Goal: Information Seeking & Learning: Find specific fact

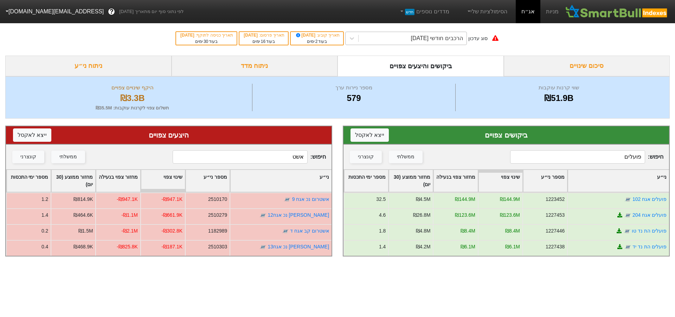
click at [455, 43] on div "הרכבים חודשי [DATE]" at bounding box center [413, 38] width 108 height 13
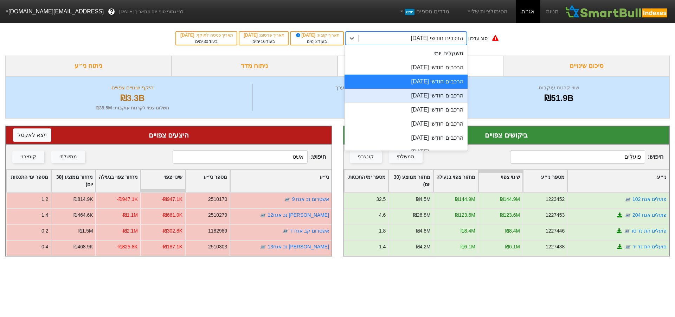
click at [431, 96] on div "הרכבים חודשי [DATE]" at bounding box center [406, 96] width 123 height 14
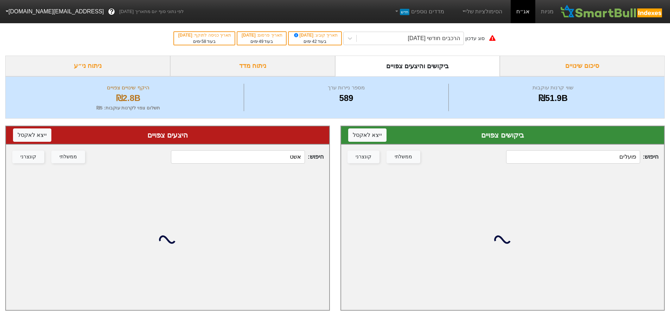
drag, startPoint x: 626, startPoint y: 151, endPoint x: 657, endPoint y: 154, distance: 31.8
click at [657, 154] on span "חיפוש : פועלים" at bounding box center [582, 156] width 152 height 13
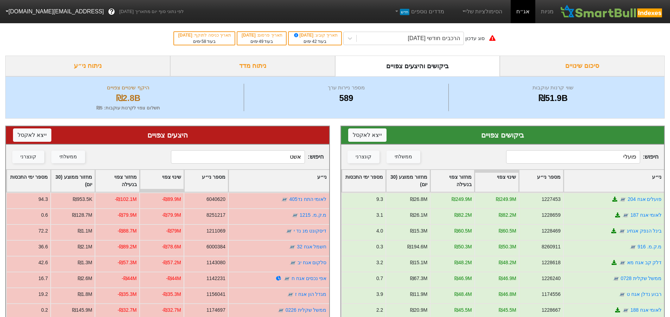
type input "פועלים"
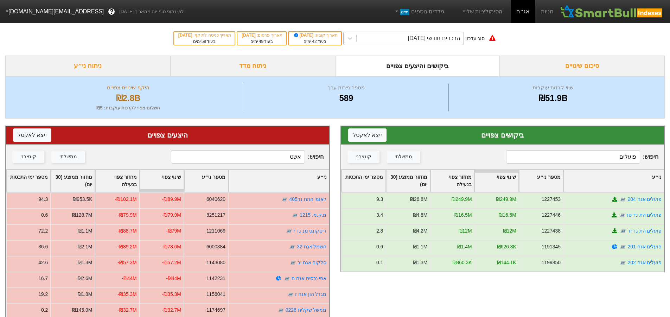
click at [440, 37] on div "הרכבים חודשי [DATE]" at bounding box center [434, 38] width 52 height 8
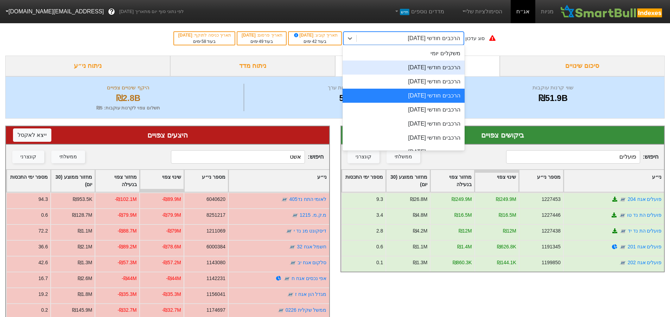
click at [434, 65] on div "הרכבים חודשי [DATE]" at bounding box center [403, 67] width 122 height 14
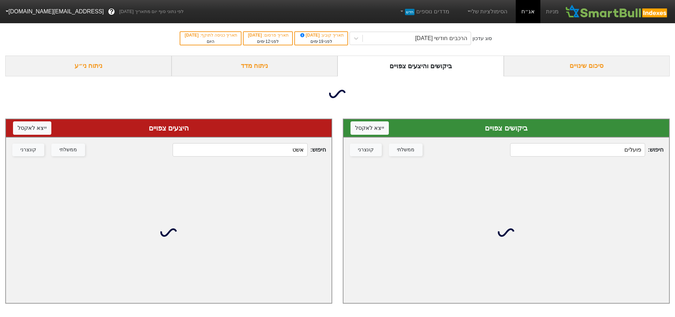
drag, startPoint x: 286, startPoint y: 152, endPoint x: 361, endPoint y: 145, distance: 75.6
click at [358, 145] on div "ביקושים צפויים ייצא ל אקסל חיפוש : פועלים ממשלתי קונצרני היצעים צפויים ייצא ל א…" at bounding box center [337, 210] width 675 height 199
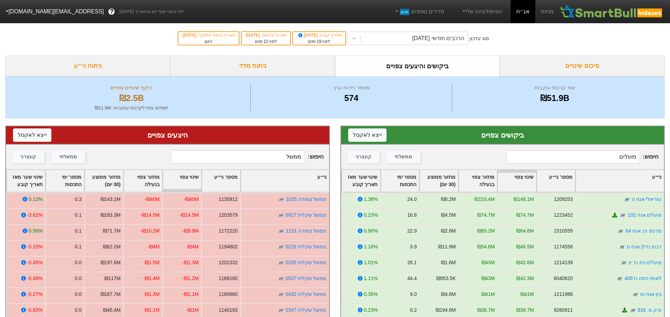
type input "ממשל"
drag, startPoint x: 591, startPoint y: 158, endPoint x: 687, endPoint y: 162, distance: 96.1
click at [670, 162] on html "מניות אג״ח הסימולציות שלי מדדים נוספים חדש לפי נתוני סוף יום מתאריך [DATE] ? [E…" at bounding box center [335, 223] width 670 height 446
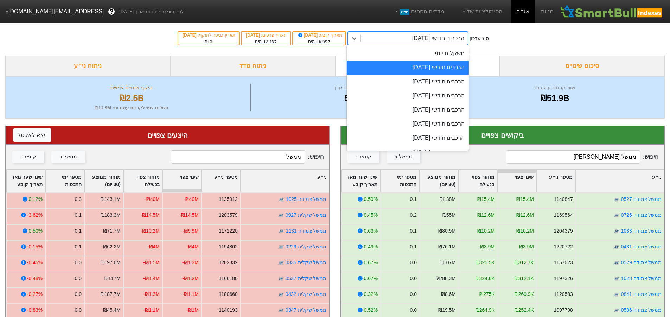
click at [435, 33] on div "הרכבים חודשי [DATE]" at bounding box center [414, 38] width 107 height 13
click at [431, 78] on div "הרכבים חודשי [DATE]" at bounding box center [408, 82] width 122 height 14
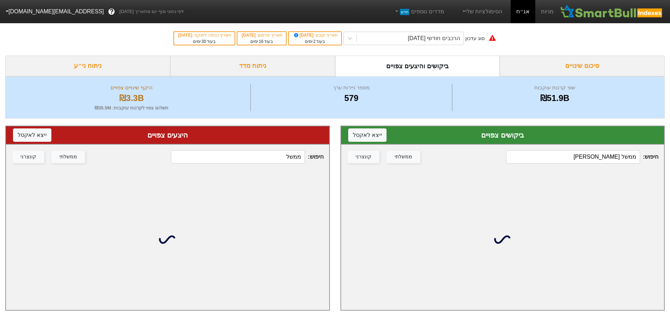
drag, startPoint x: 611, startPoint y: 153, endPoint x: 713, endPoint y: 164, distance: 102.3
click at [670, 164] on html "מניות אג״ח הסימולציות שלי מדדים נוספים חדש לפי נתוני סוף יום מתאריך [DATE] ? [E…" at bounding box center [335, 158] width 670 height 317
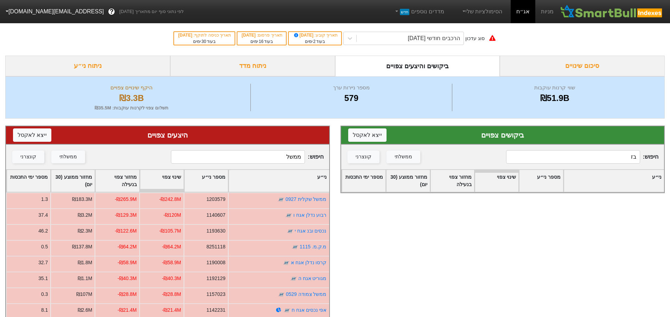
type input "ב"
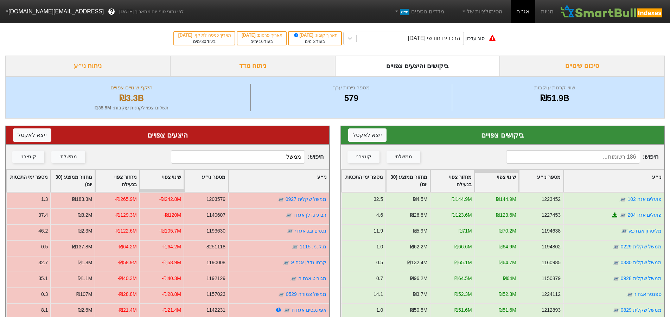
drag, startPoint x: 263, startPoint y: 160, endPoint x: 402, endPoint y: 165, distance: 138.6
click at [402, 165] on div "ביקושים צפויים ייצא ל אקסל חיפוש : ממשלתי קונצרני ני״ע מספר ני״ע שינוי צפוי מחז…" at bounding box center [335, 282] width 670 height 328
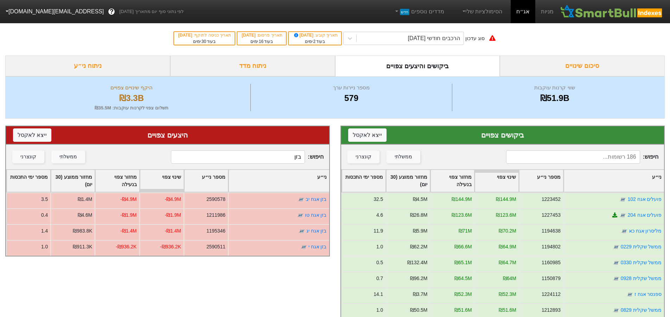
type input "בזן"
